Goal: Task Accomplishment & Management: Complete application form

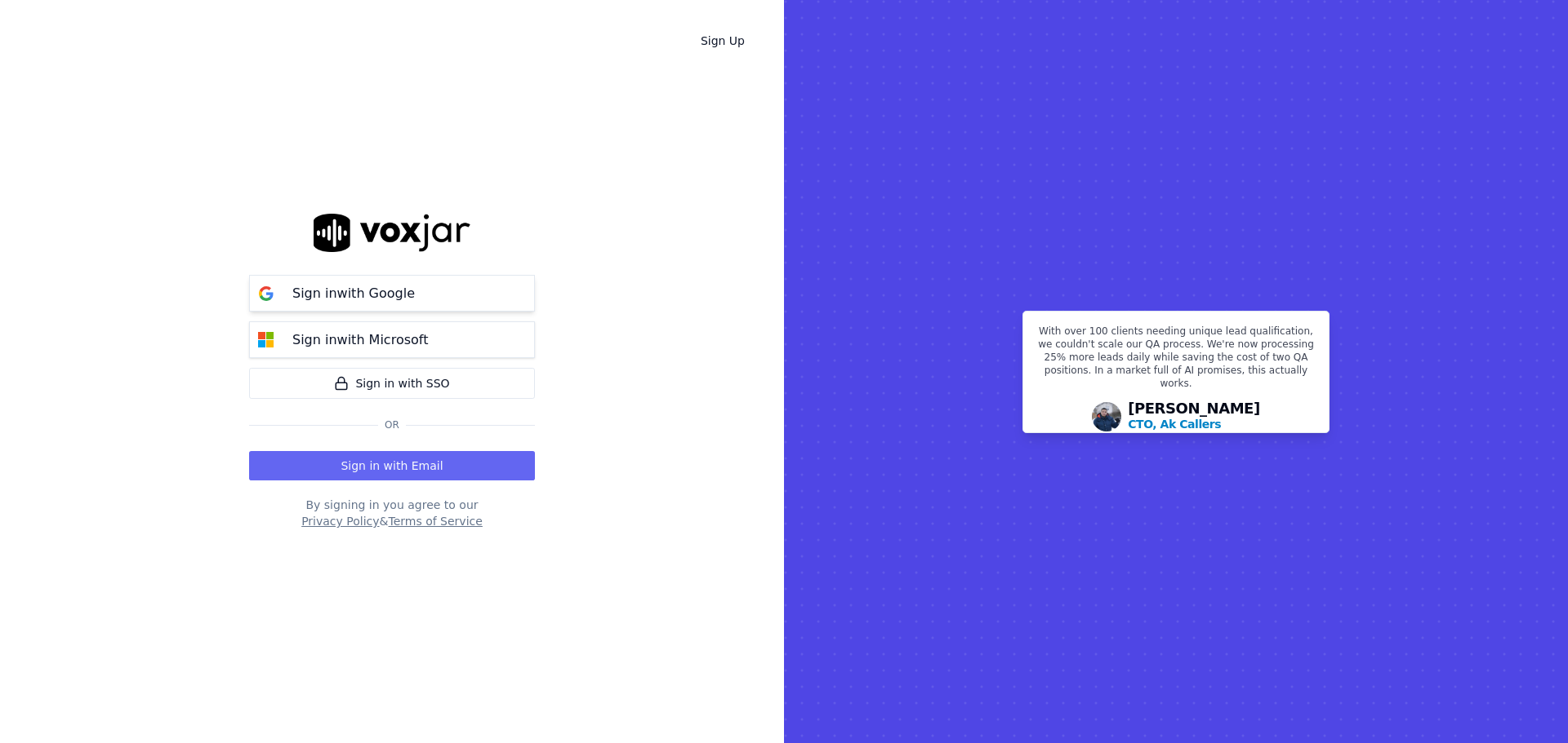
click at [372, 298] on p "Sign in with Google" at bounding box center [353, 294] width 122 height 20
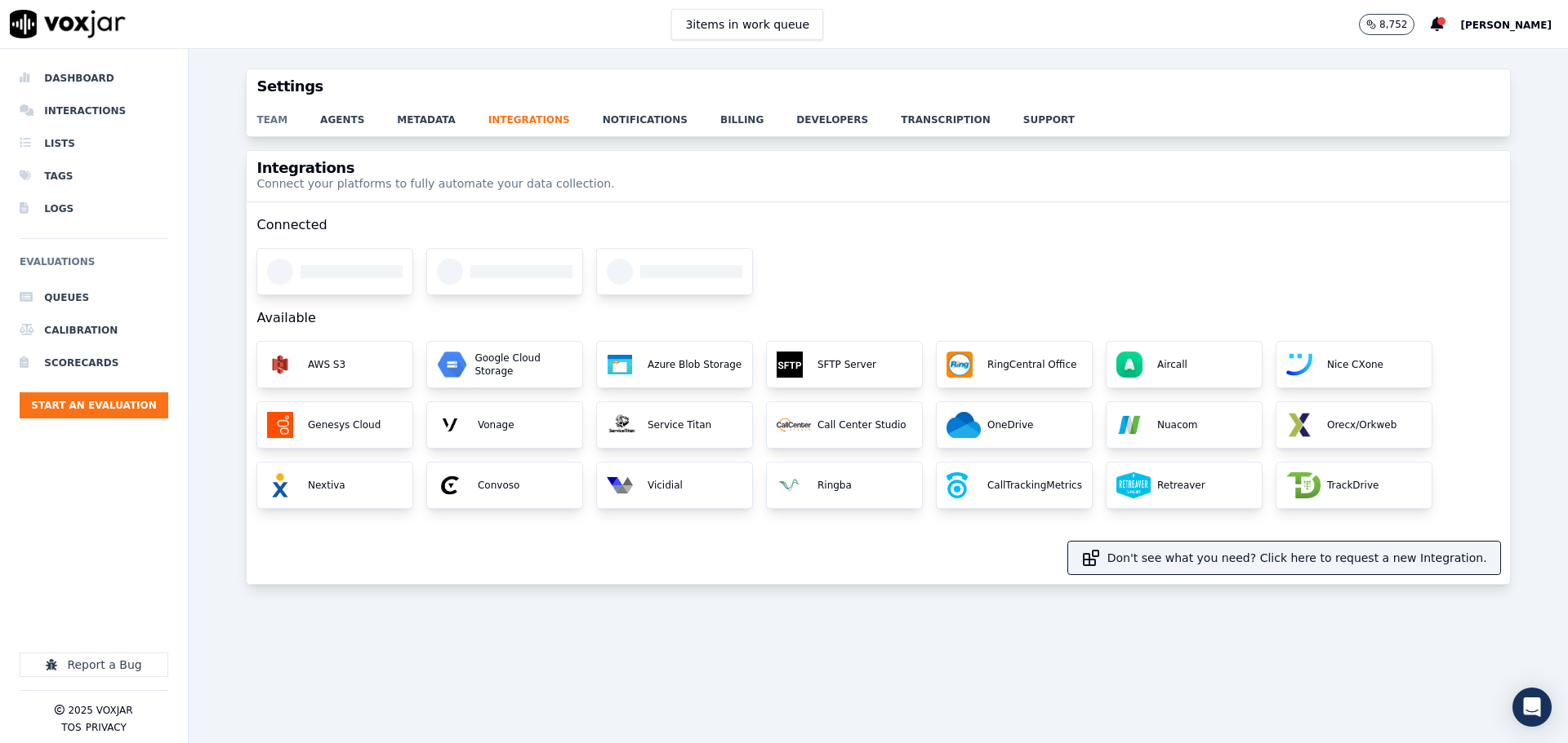
click at [269, 121] on link "team" at bounding box center [288, 115] width 64 height 23
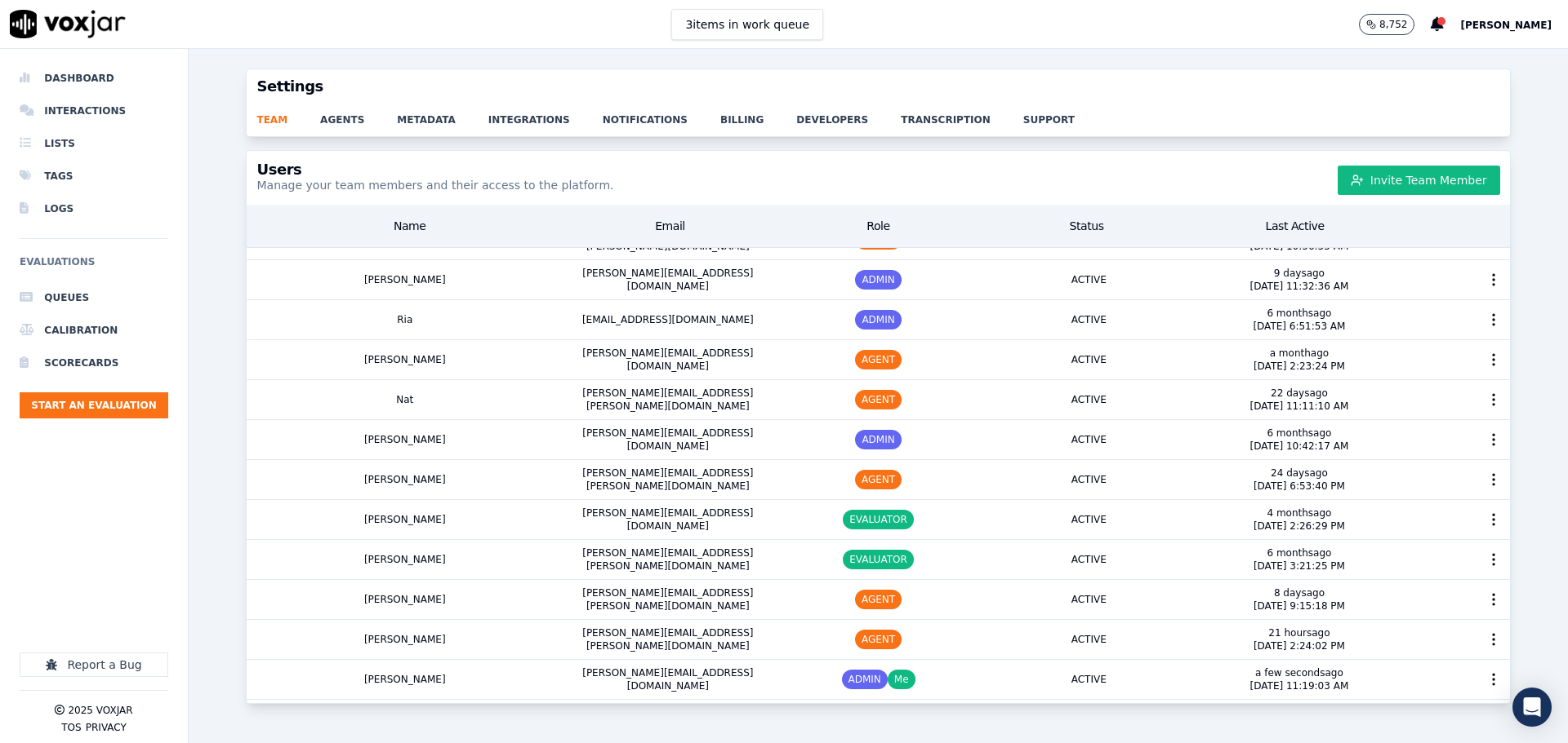
scroll to position [17, 0]
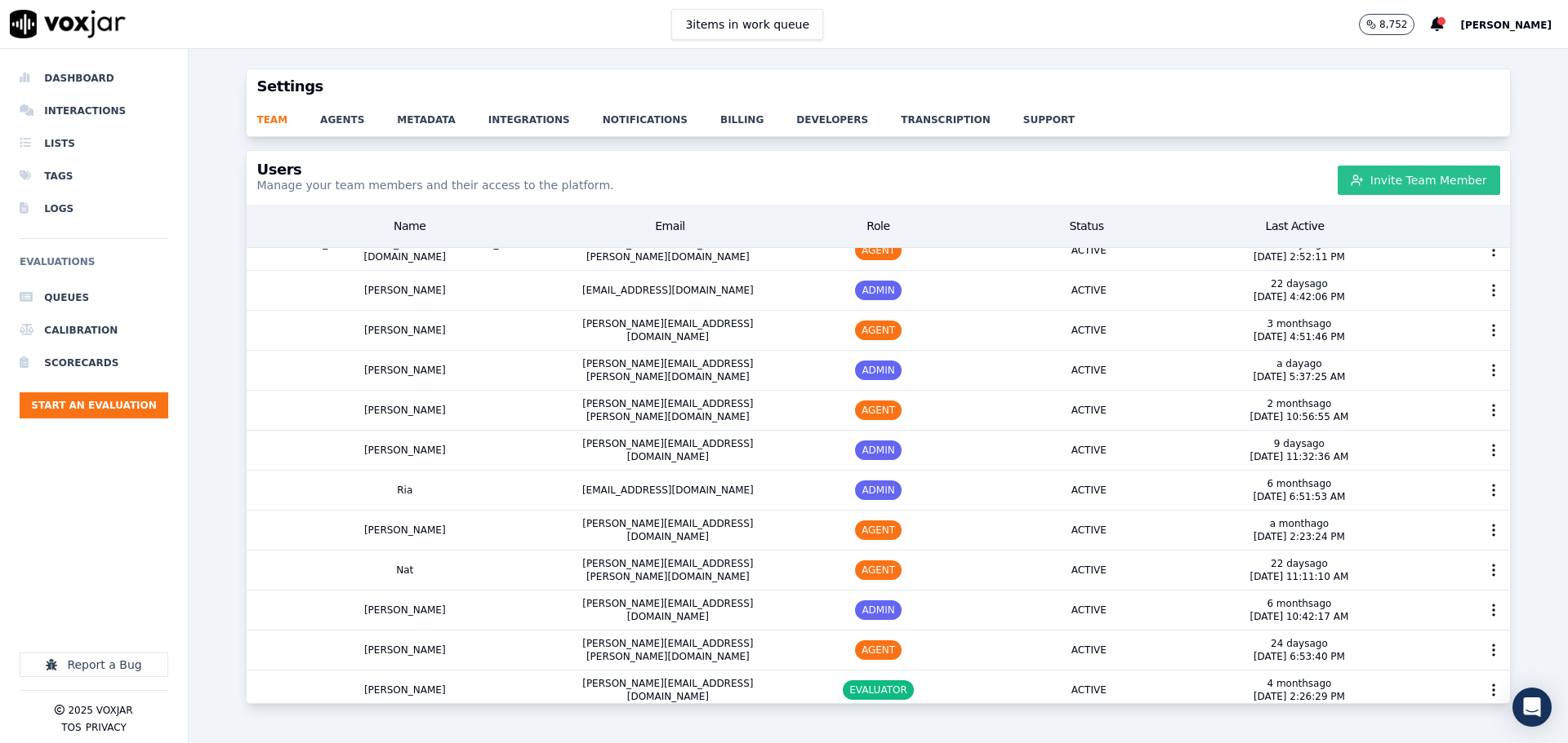
click at [1427, 190] on button "Invite Team Member" at bounding box center [1418, 180] width 162 height 30
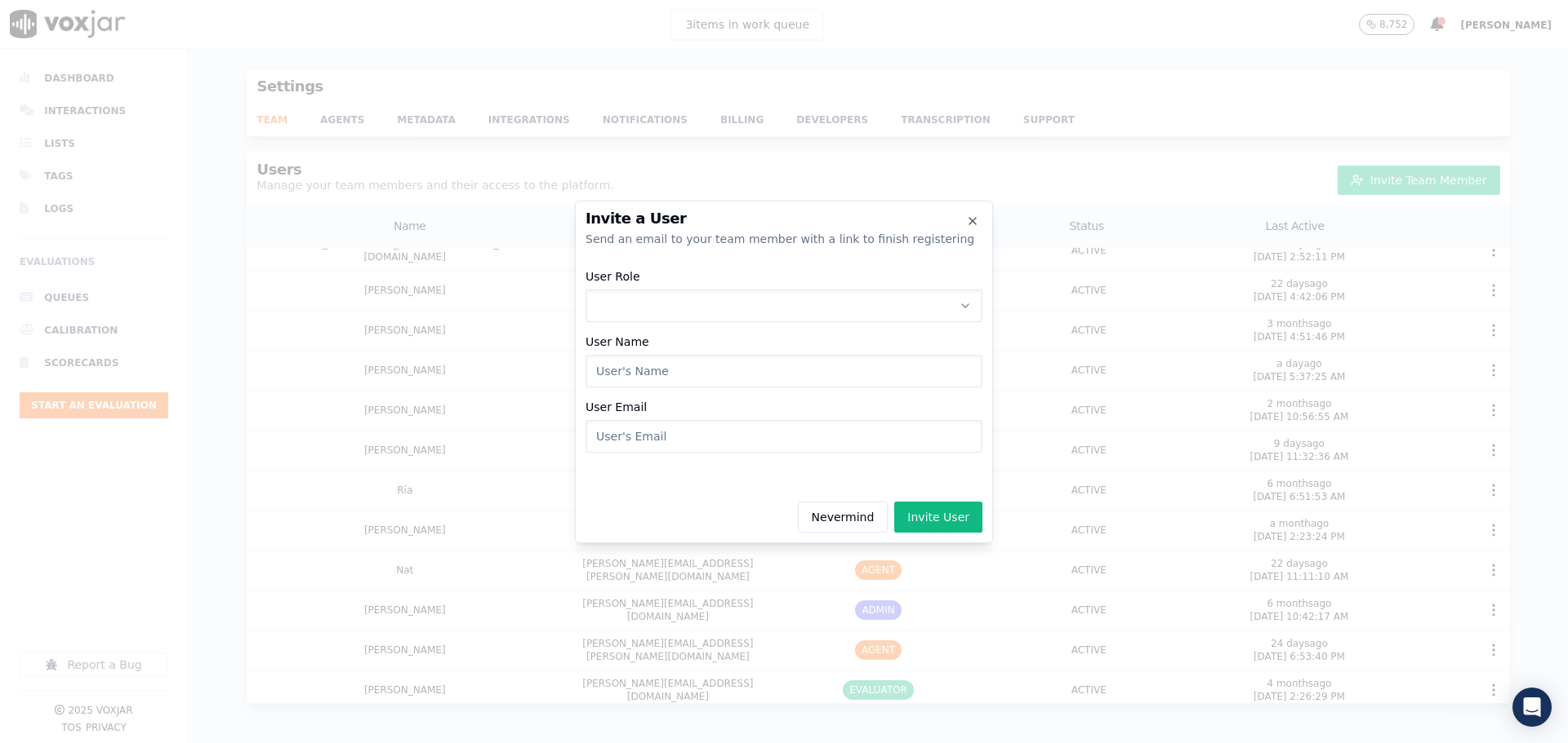
click at [703, 312] on button "User Role" at bounding box center [784, 306] width 397 height 32
click at [658, 403] on div "AGENT" at bounding box center [784, 401] width 376 height 26
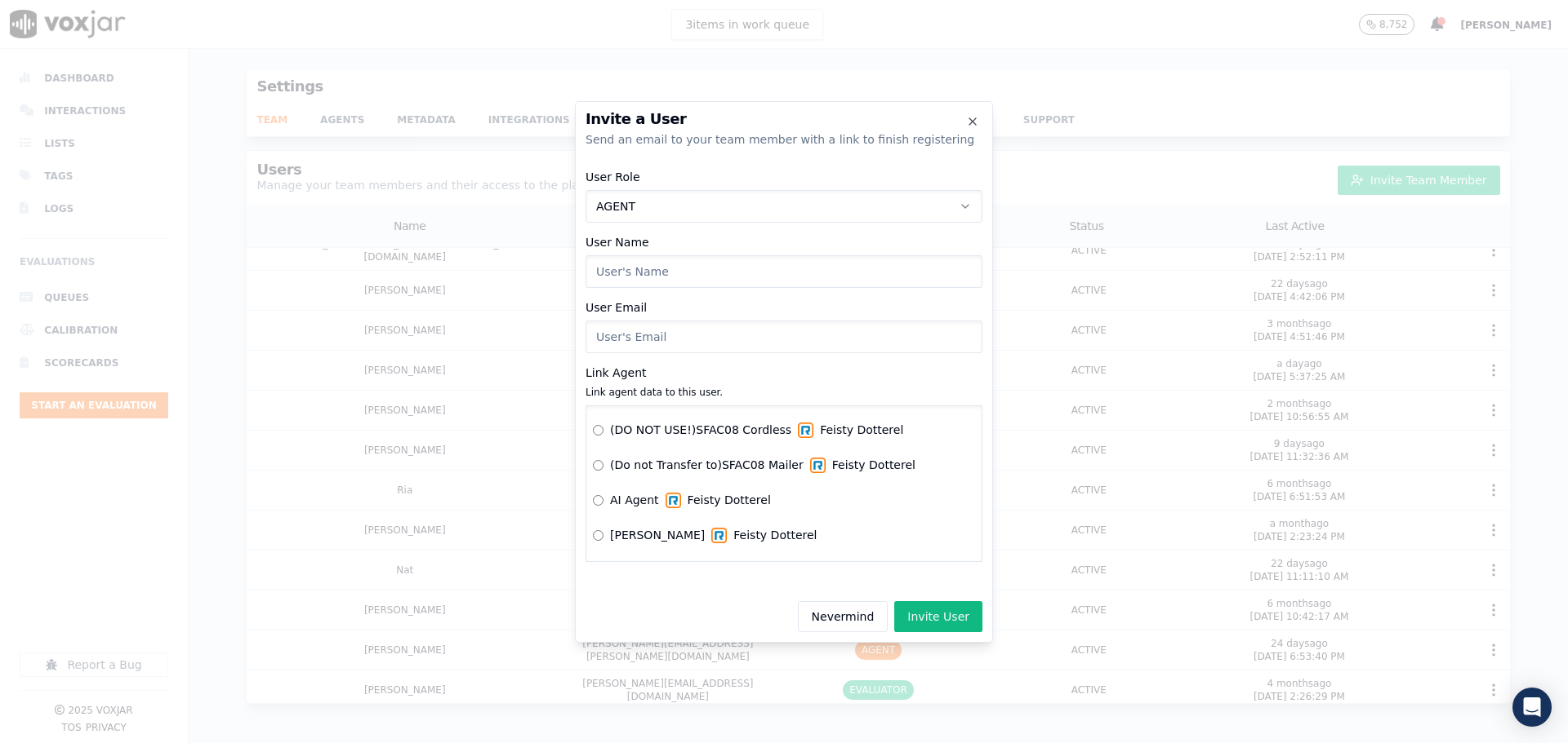
click at [687, 273] on input "User Name" at bounding box center [784, 272] width 397 height 32
type input "[PERSON_NAME]"
click at [655, 347] on input "User Email" at bounding box center [784, 337] width 397 height 32
paste input "[EMAIL_ADDRESS][PERSON_NAME][DOMAIN_NAME]"
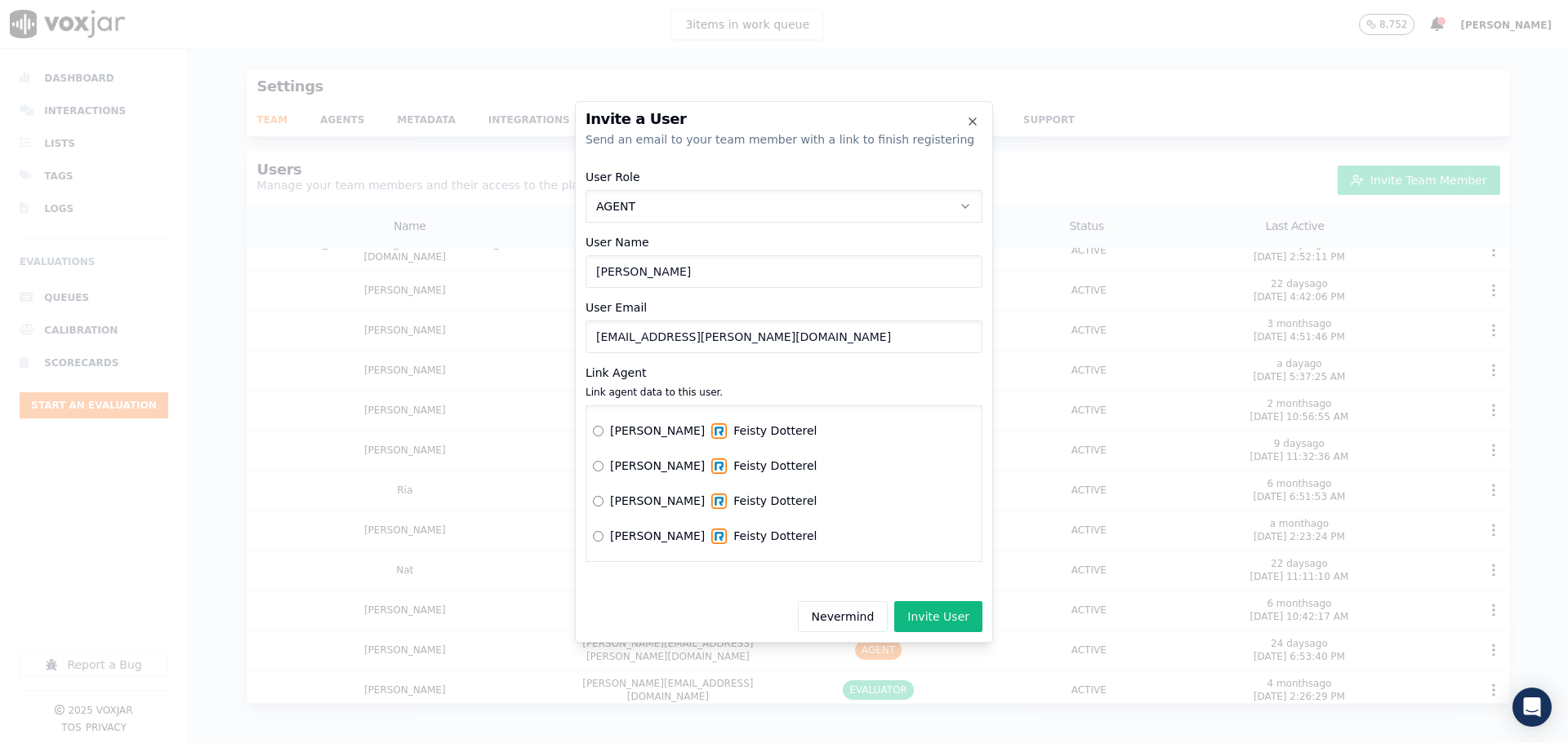
click at [602, 341] on input "[EMAIL_ADDRESS][PERSON_NAME][DOMAIN_NAME]" at bounding box center [784, 337] width 397 height 32
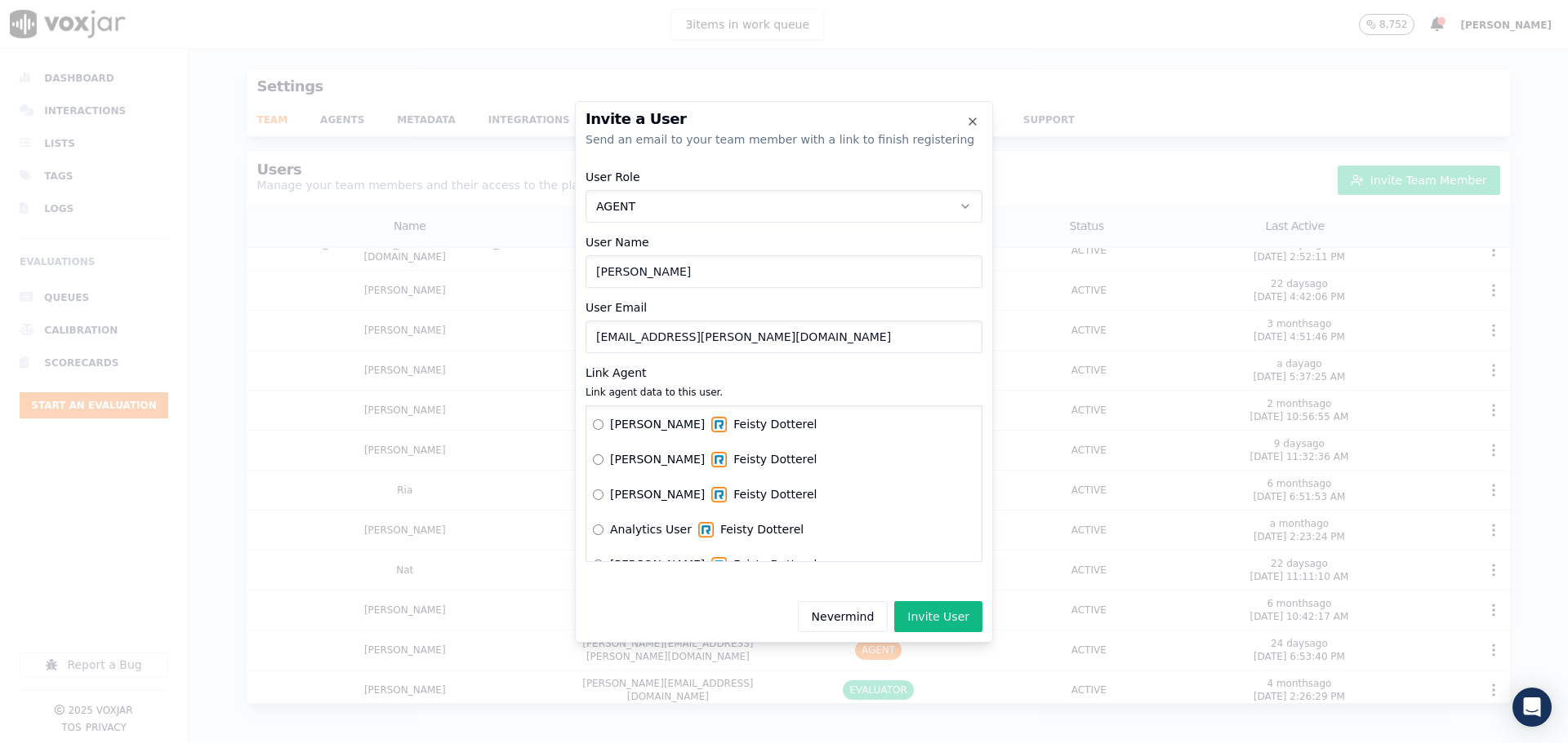
scroll to position [82, 0]
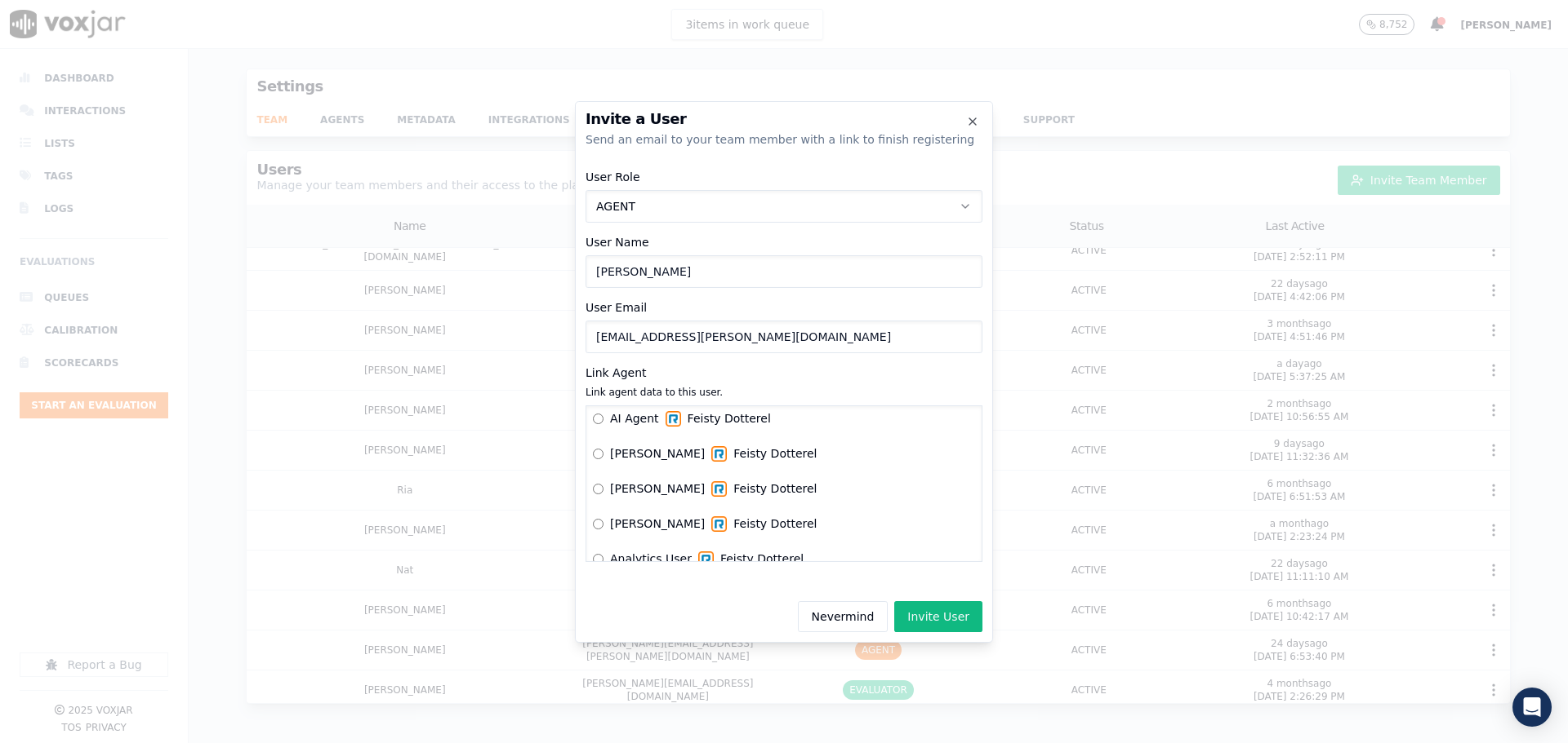
type input "[EMAIL_ADDRESS][PERSON_NAME][DOMAIN_NAME]"
click at [939, 613] on button "Invite User" at bounding box center [938, 617] width 88 height 31
